Goal: Find specific page/section: Find specific page/section

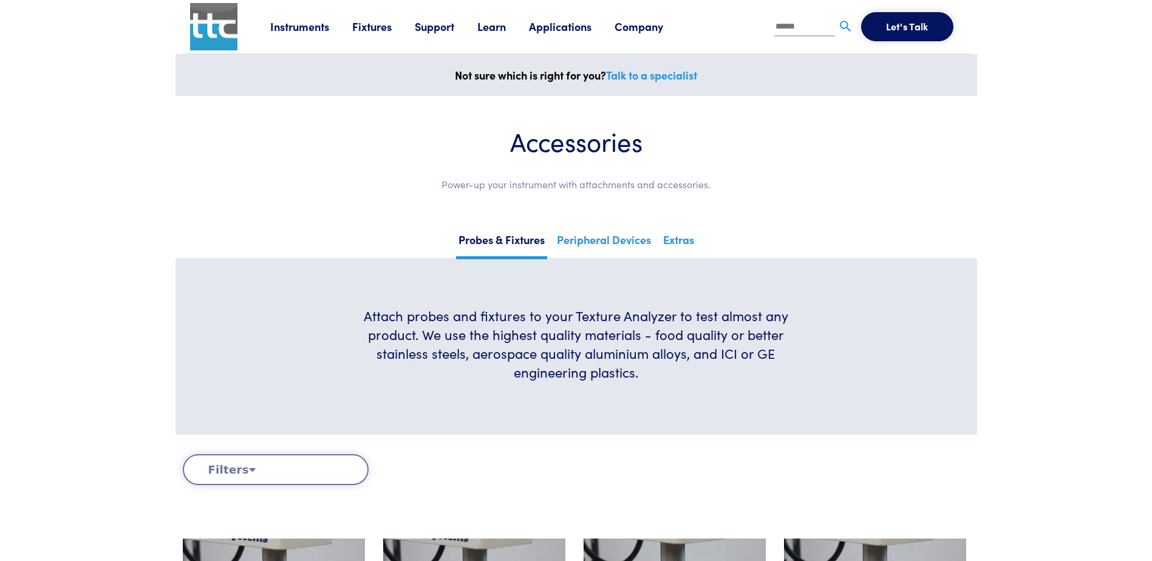
click at [385, 26] on link "Fixtures" at bounding box center [383, 26] width 63 height 15
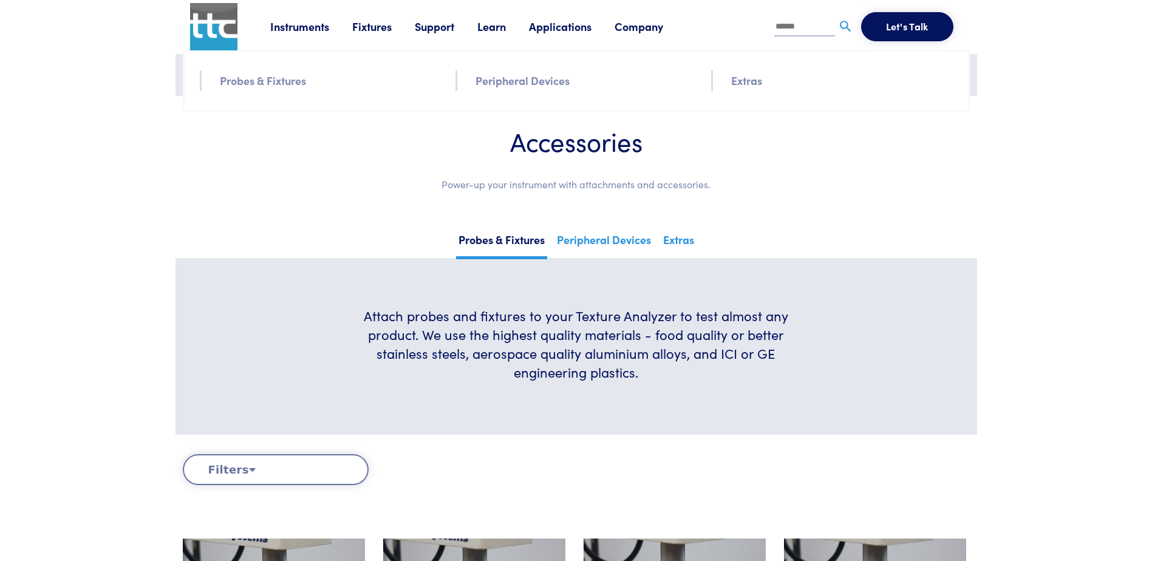
click at [269, 77] on link "Probes & Fixtures" at bounding box center [263, 81] width 86 height 18
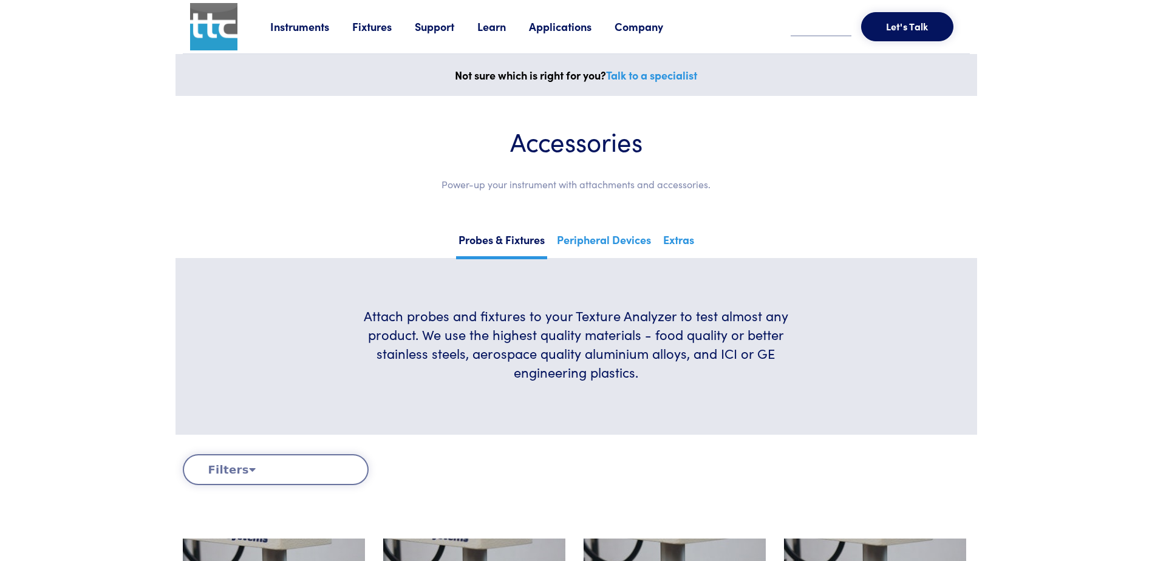
click at [318, 29] on link "Instruments" at bounding box center [311, 26] width 82 height 15
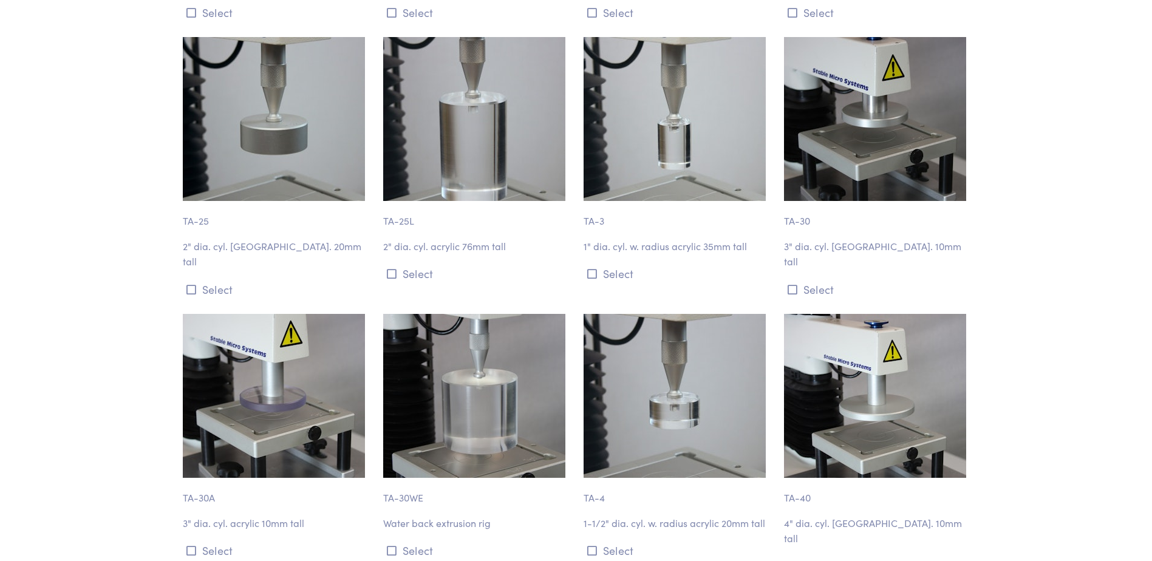
scroll to position [1519, 0]
